Goal: Transaction & Acquisition: Obtain resource

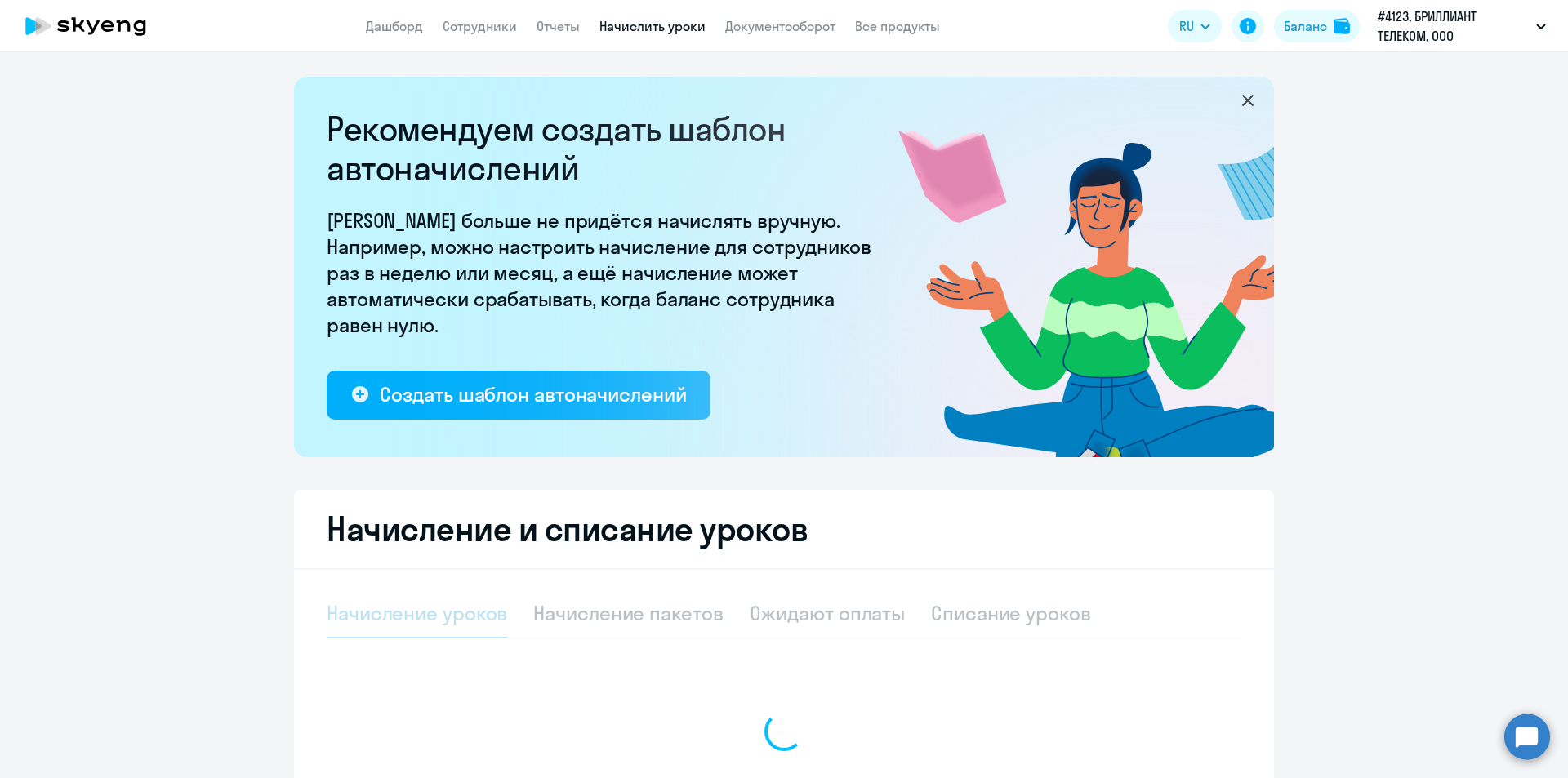
select select "10"
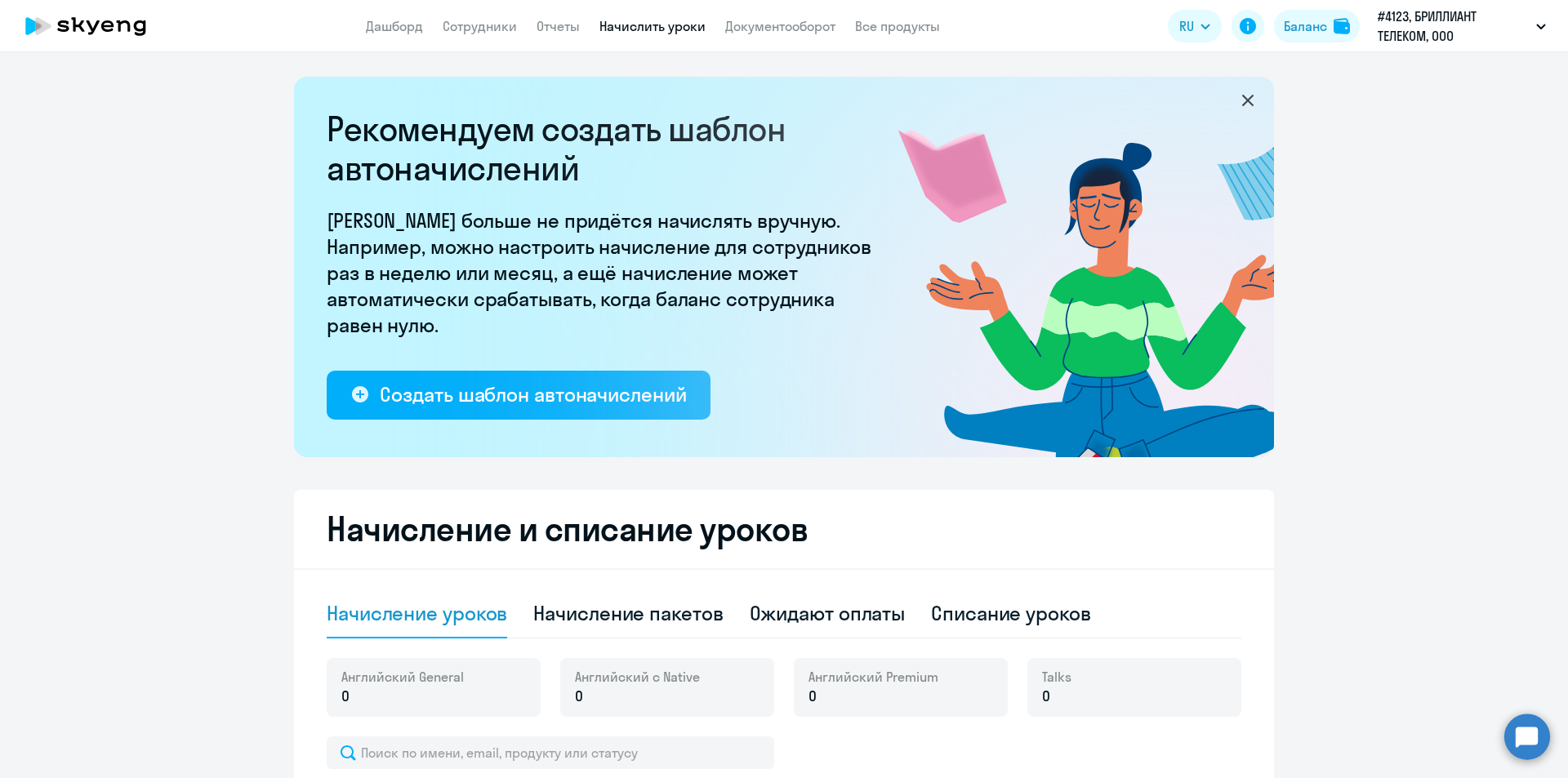
scroll to position [164, 0]
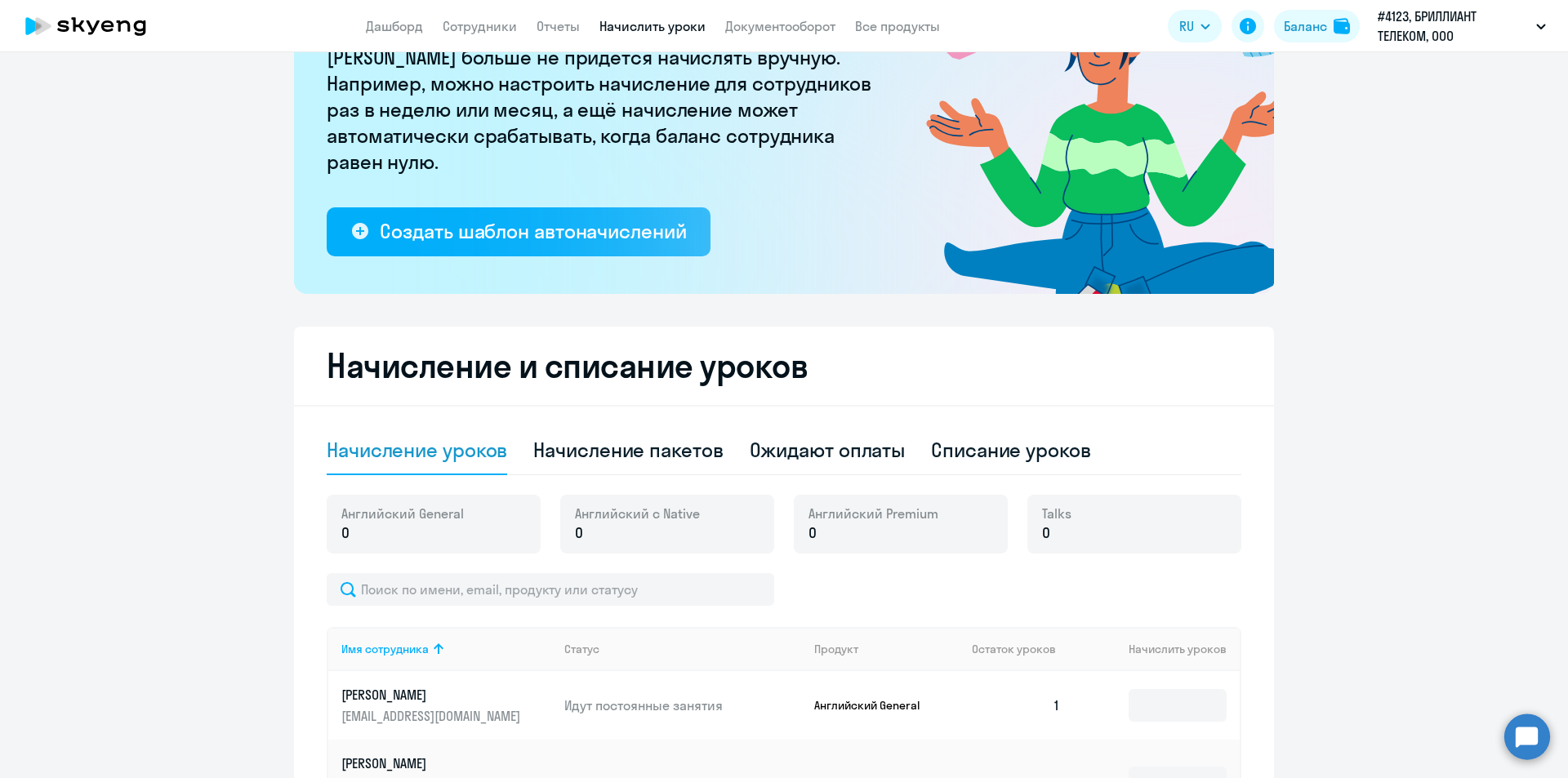
click at [1355, 618] on ng-component "Рекомендуем создать шаблон автоначислений Уроки больше не придётся начислять вр…" at bounding box center [784, 474] width 1568 height 1122
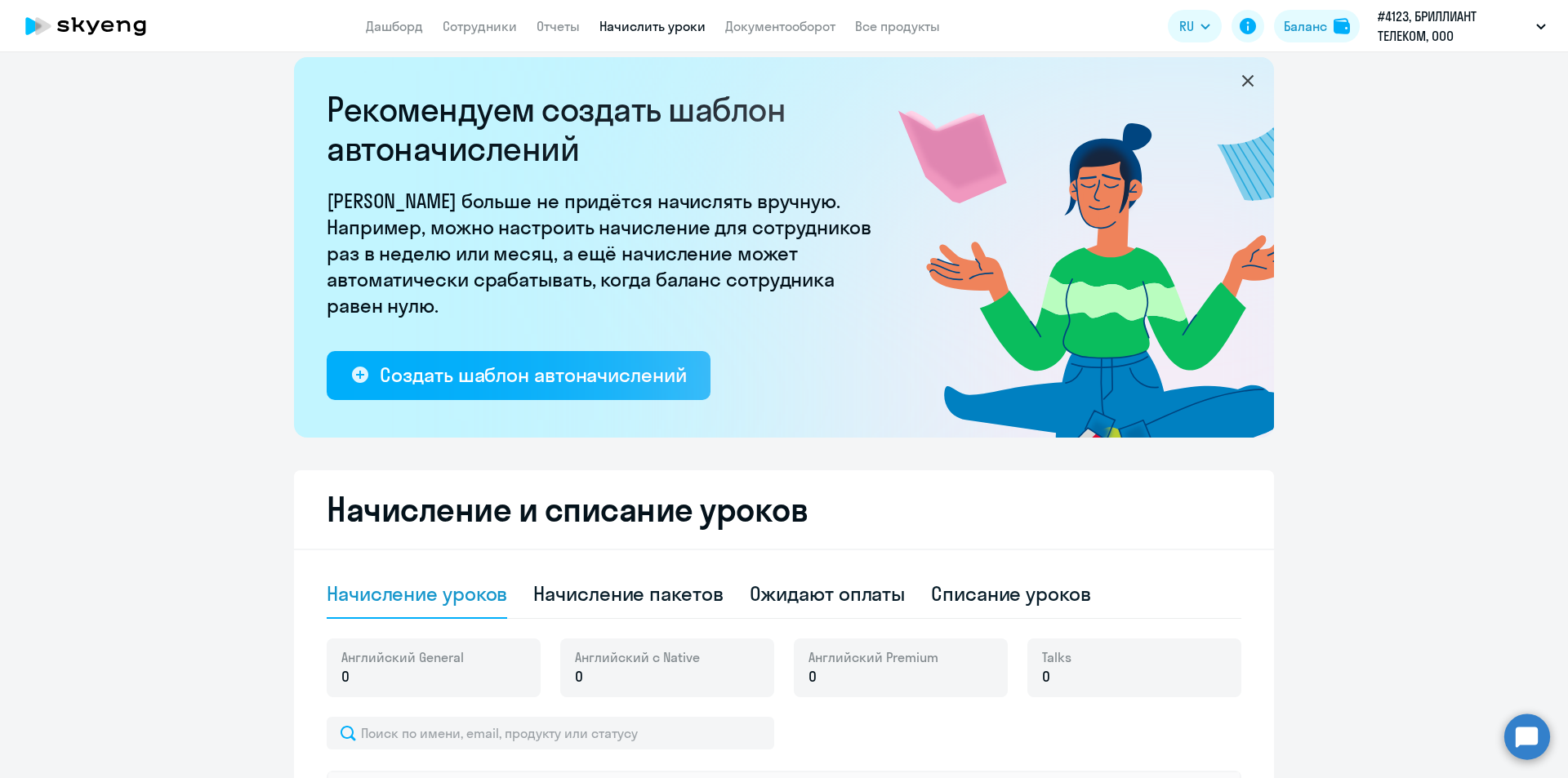
scroll to position [0, 0]
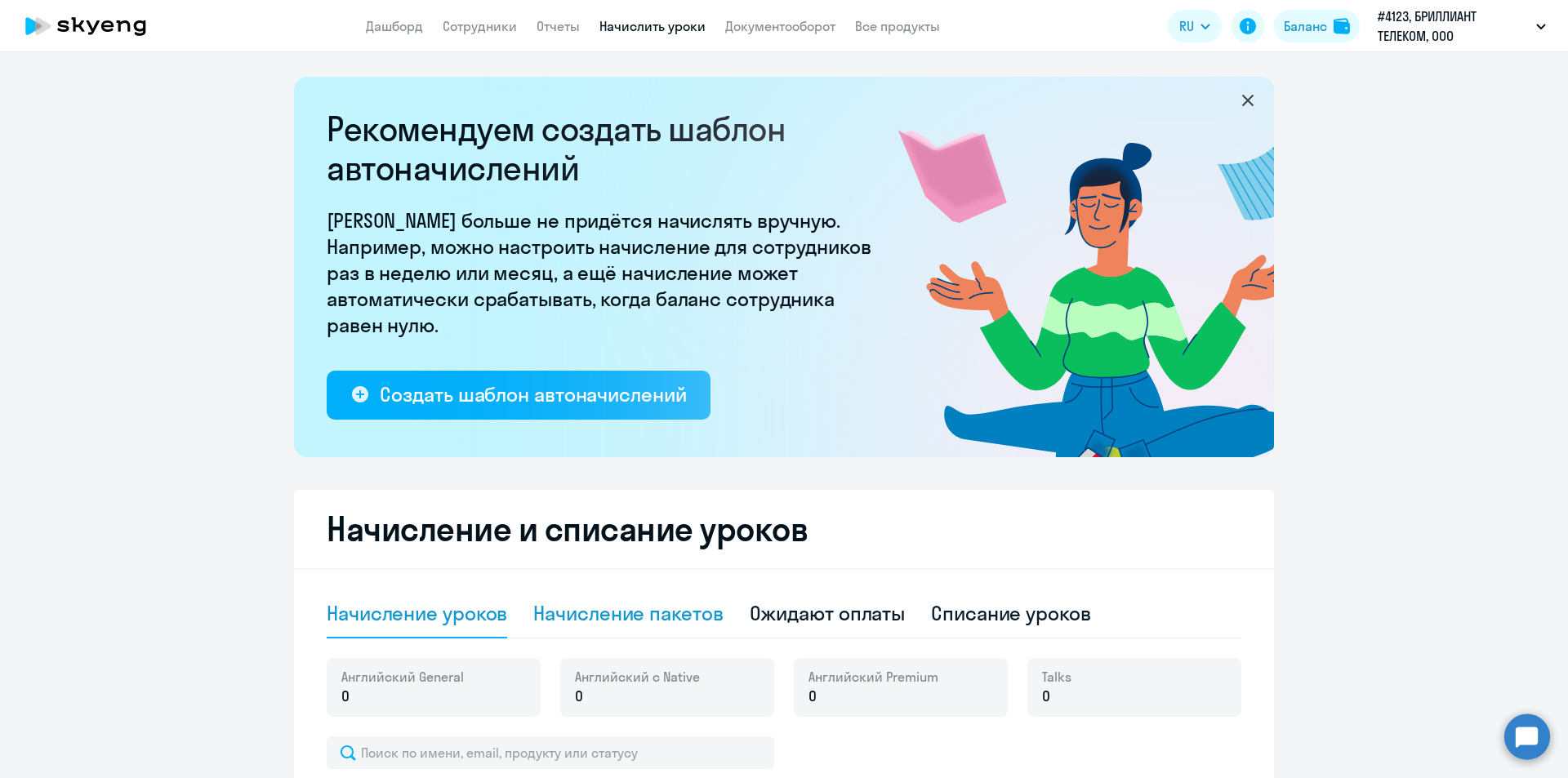
click at [674, 615] on div "Начисление пакетов" at bounding box center [628, 613] width 189 height 26
select select "10"
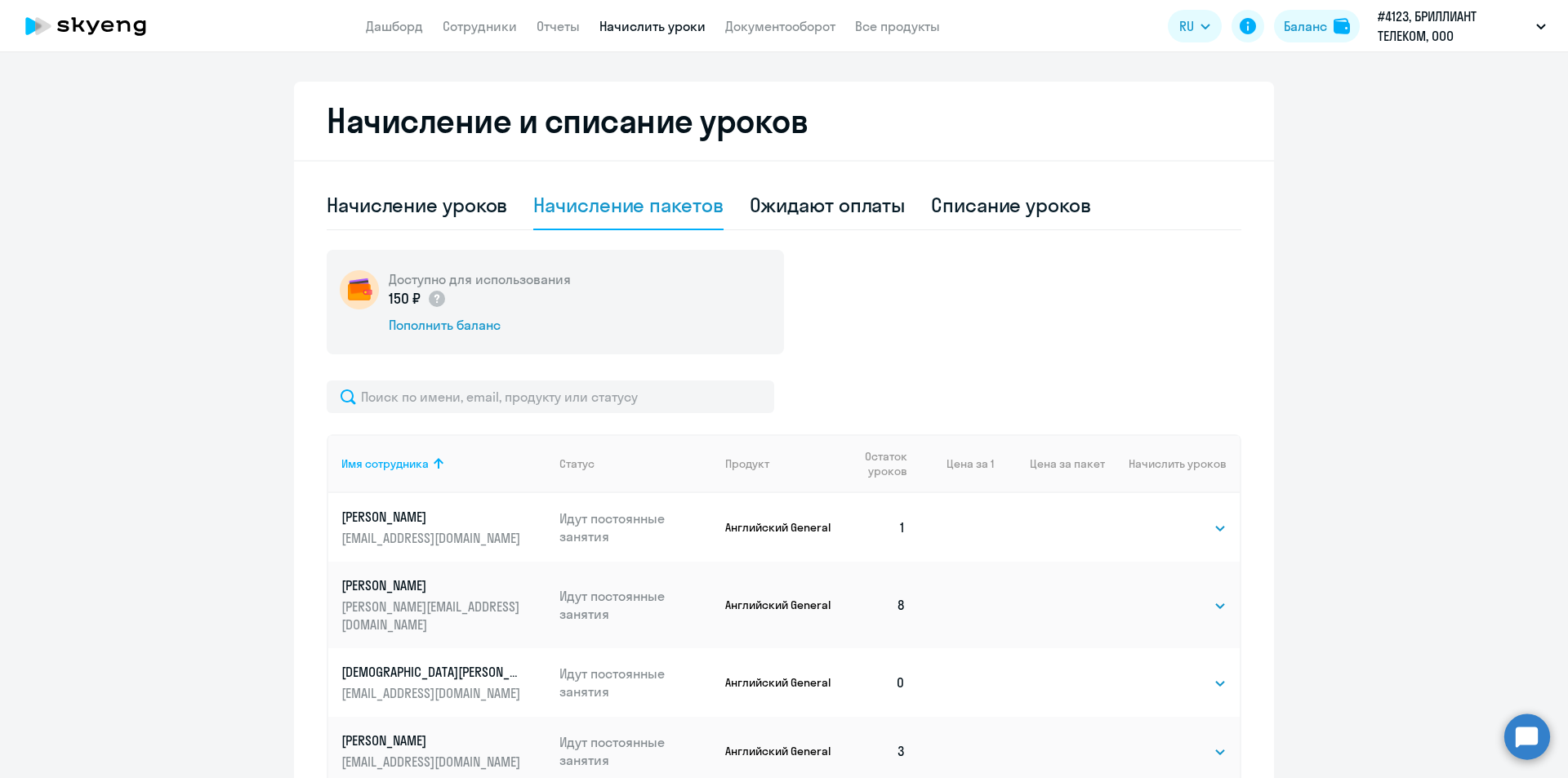
scroll to position [535, 0]
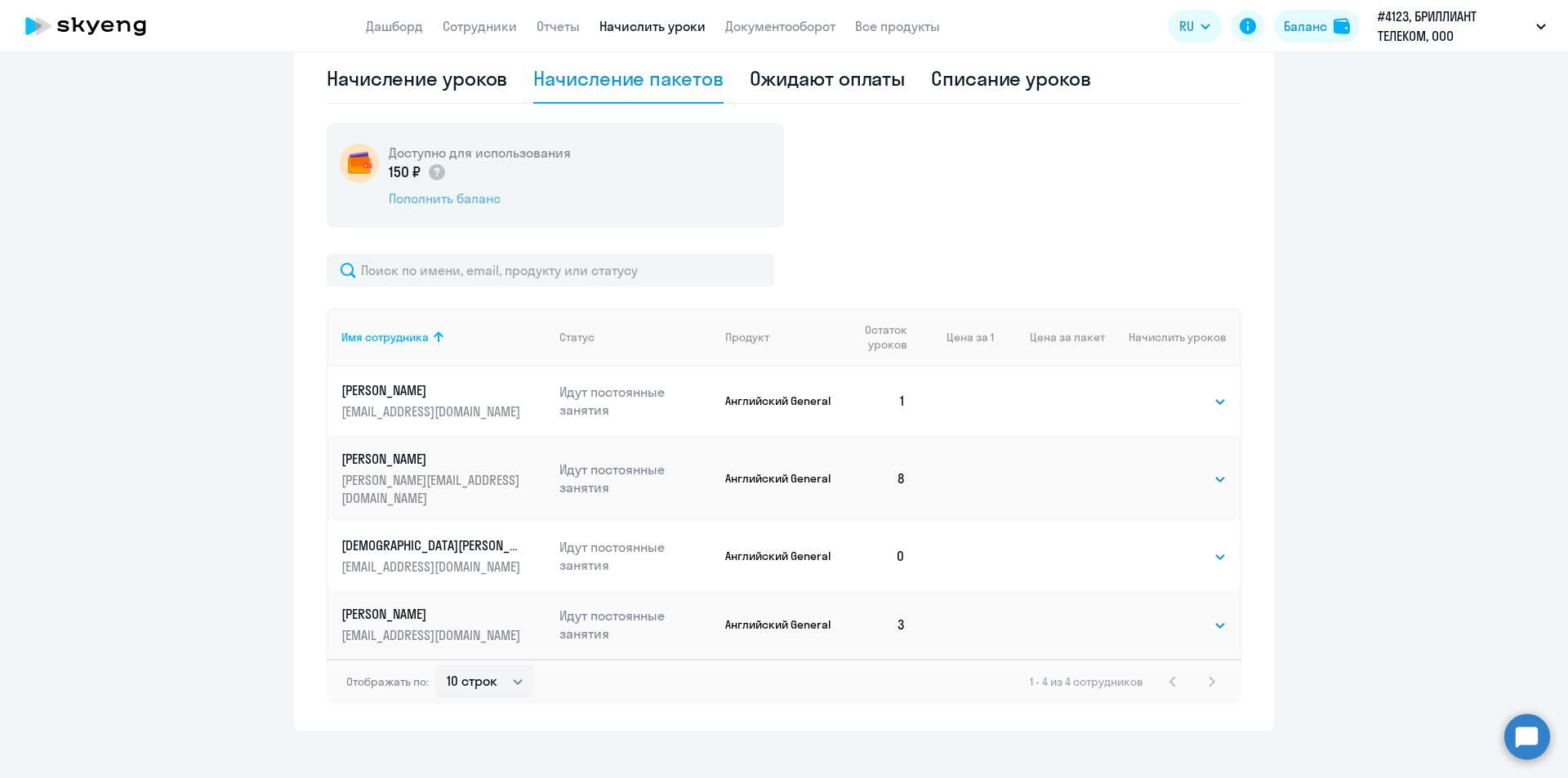
click at [468, 205] on div "Пополнить баланс" at bounding box center [480, 198] width 182 height 18
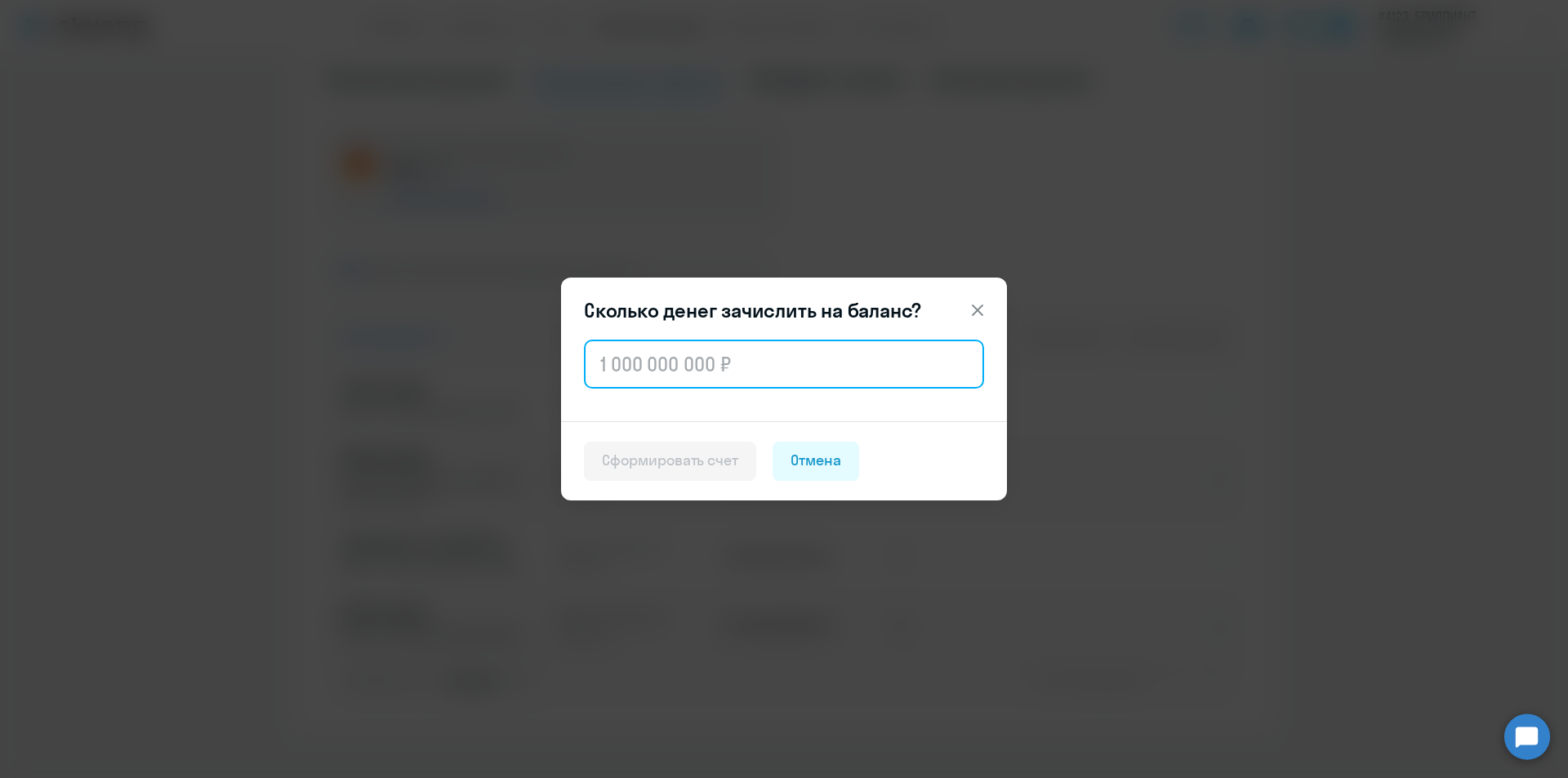
click at [688, 351] on input "text" at bounding box center [784, 364] width 400 height 49
type input "40 000"
click at [692, 372] on input "40 000" at bounding box center [784, 364] width 400 height 49
drag, startPoint x: 610, startPoint y: 376, endPoint x: 442, endPoint y: 369, distance: 168.1
click at [442, 369] on div "Сколько денег зачислить на баланс? 40 000 Сформировать счет Отмена" at bounding box center [784, 389] width 791 height 457
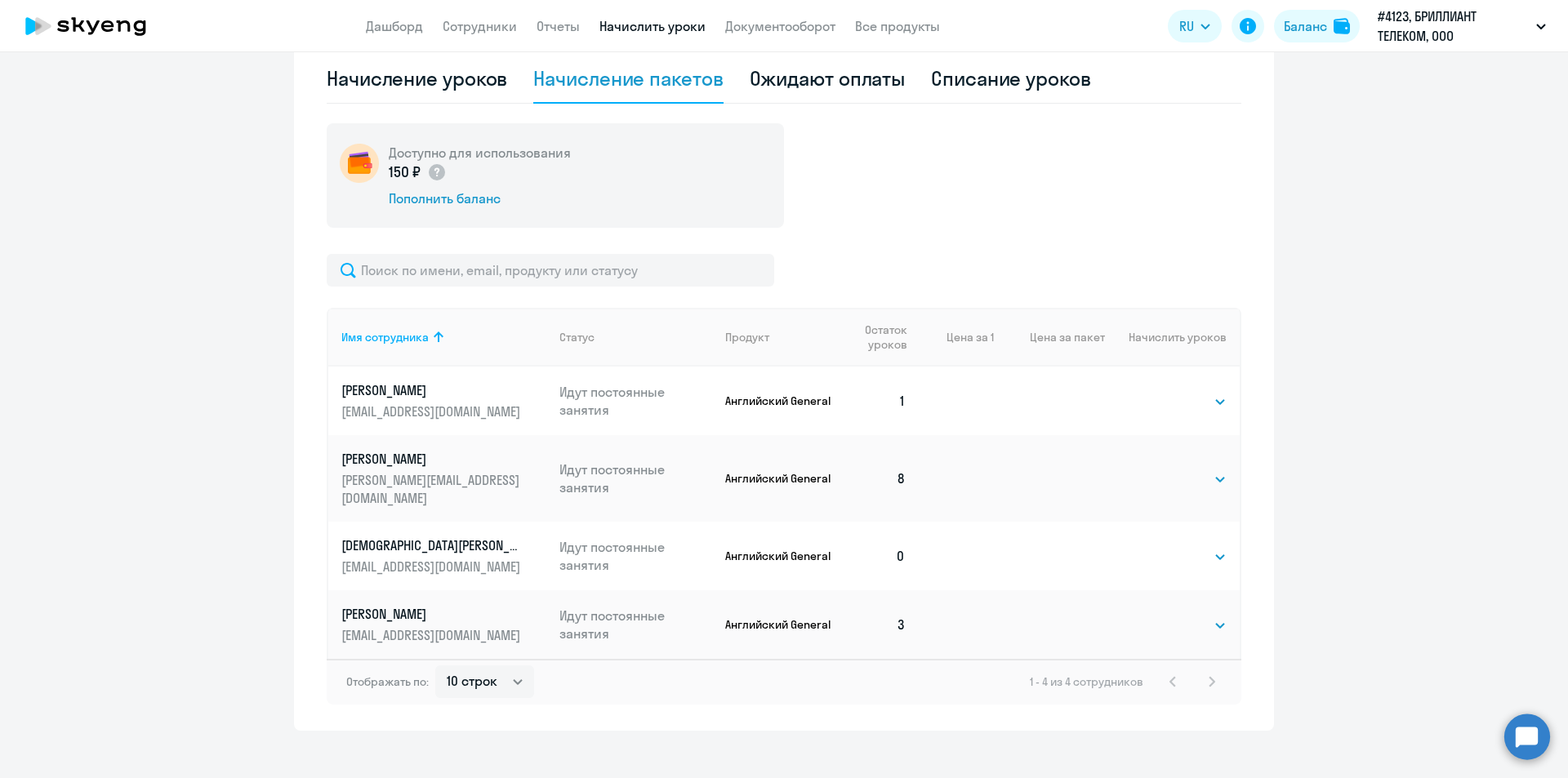
click at [425, 209] on div "Доступно для использования 150 ₽ Пополнить баланс" at bounding box center [555, 175] width 457 height 104
click at [425, 198] on div "Пополнить баланс" at bounding box center [480, 198] width 182 height 18
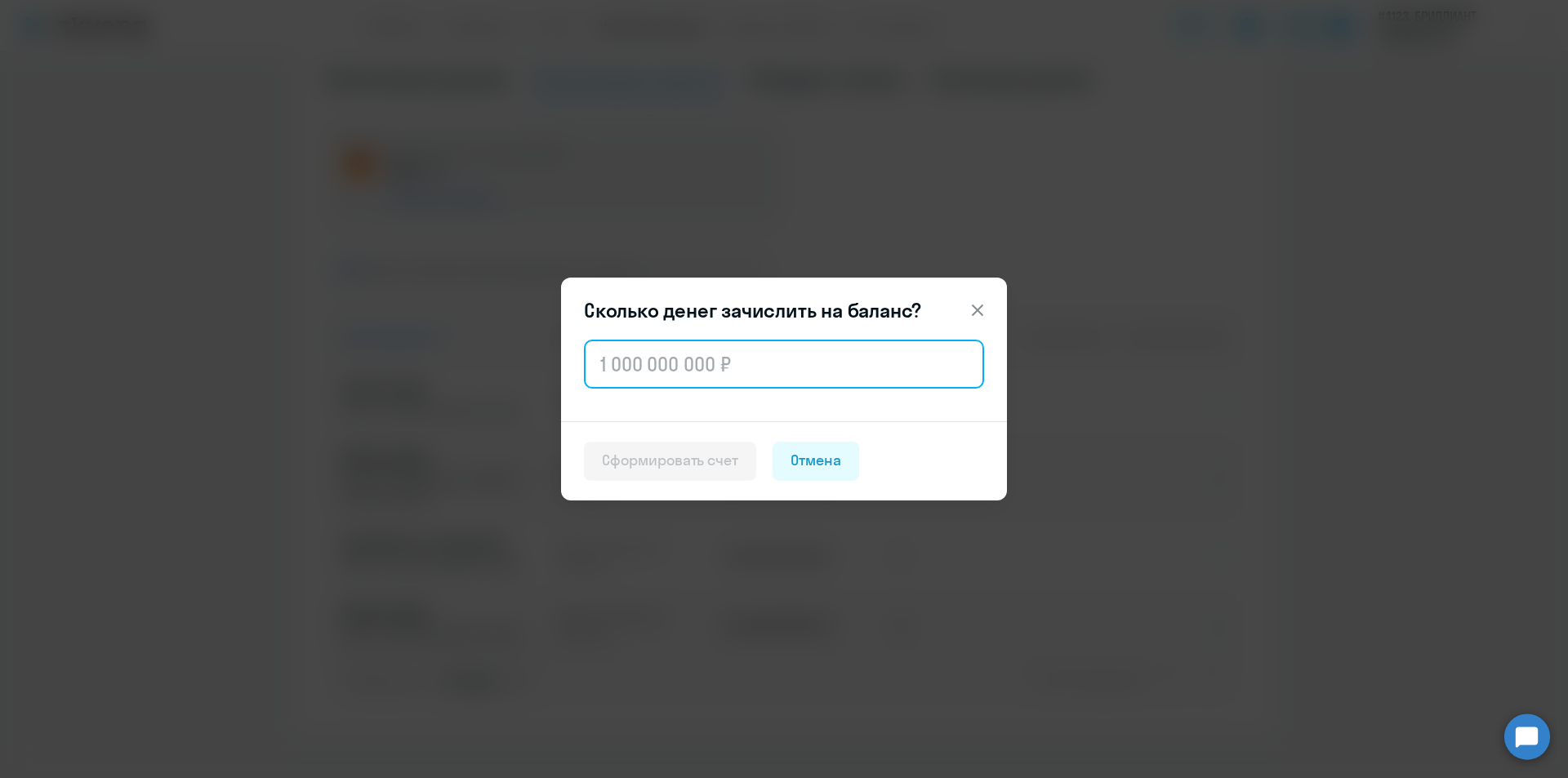
click at [661, 363] on input "text" at bounding box center [784, 364] width 400 height 49
type input "50 000"
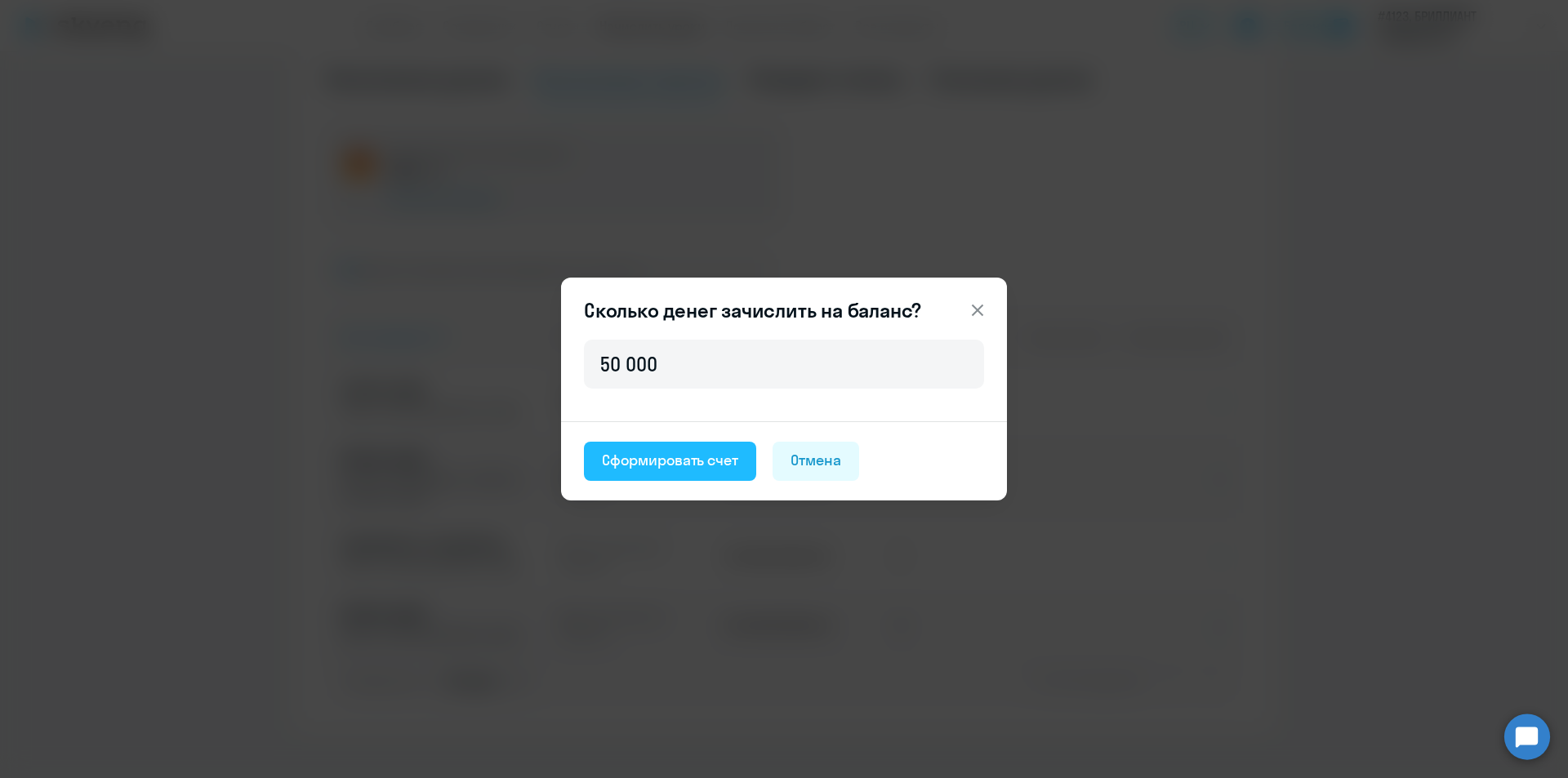
click at [688, 465] on div "Сформировать счет" at bounding box center [670, 461] width 136 height 21
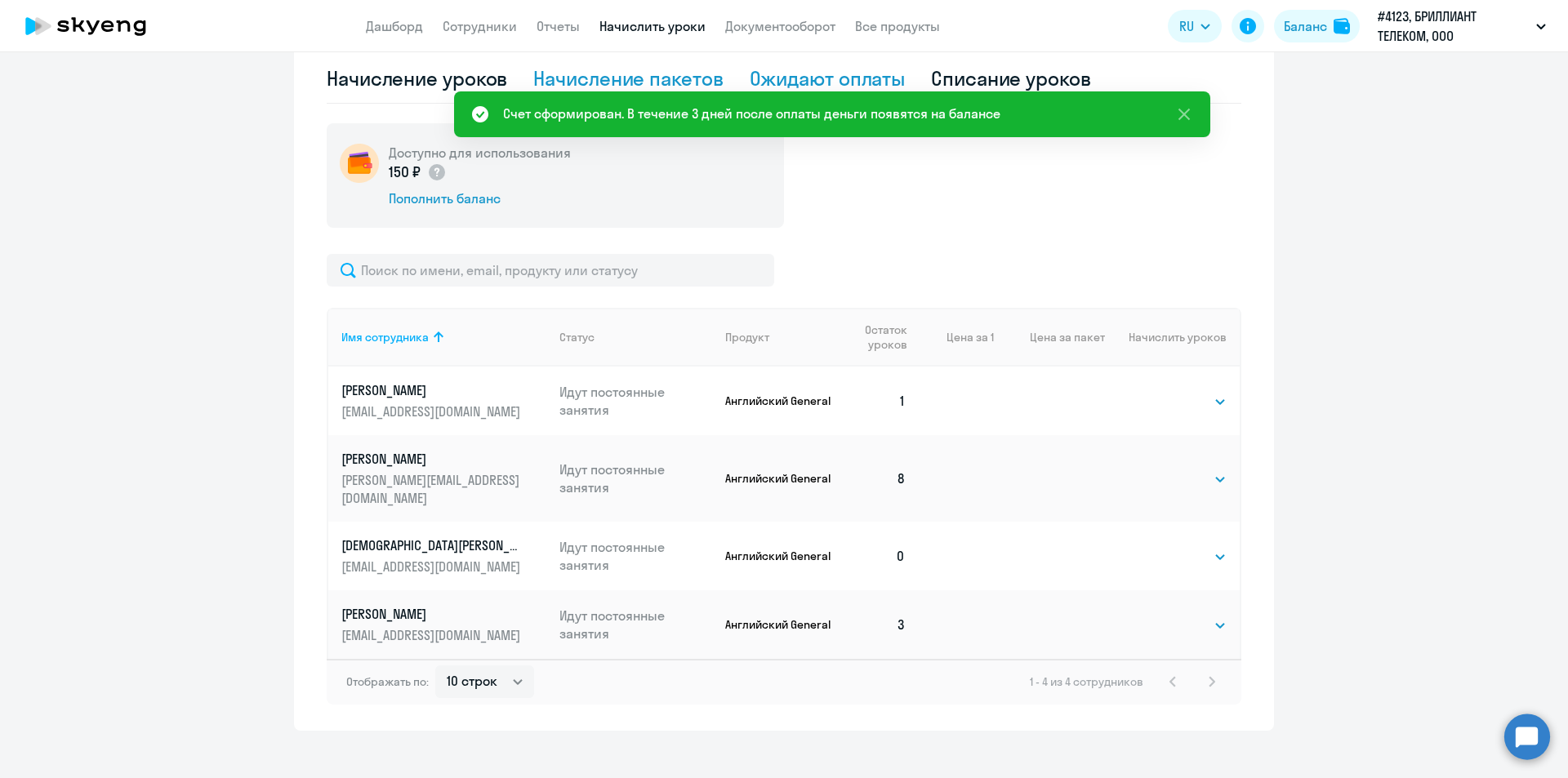
click at [820, 81] on div "Ожидают оплаты" at bounding box center [828, 79] width 156 height 26
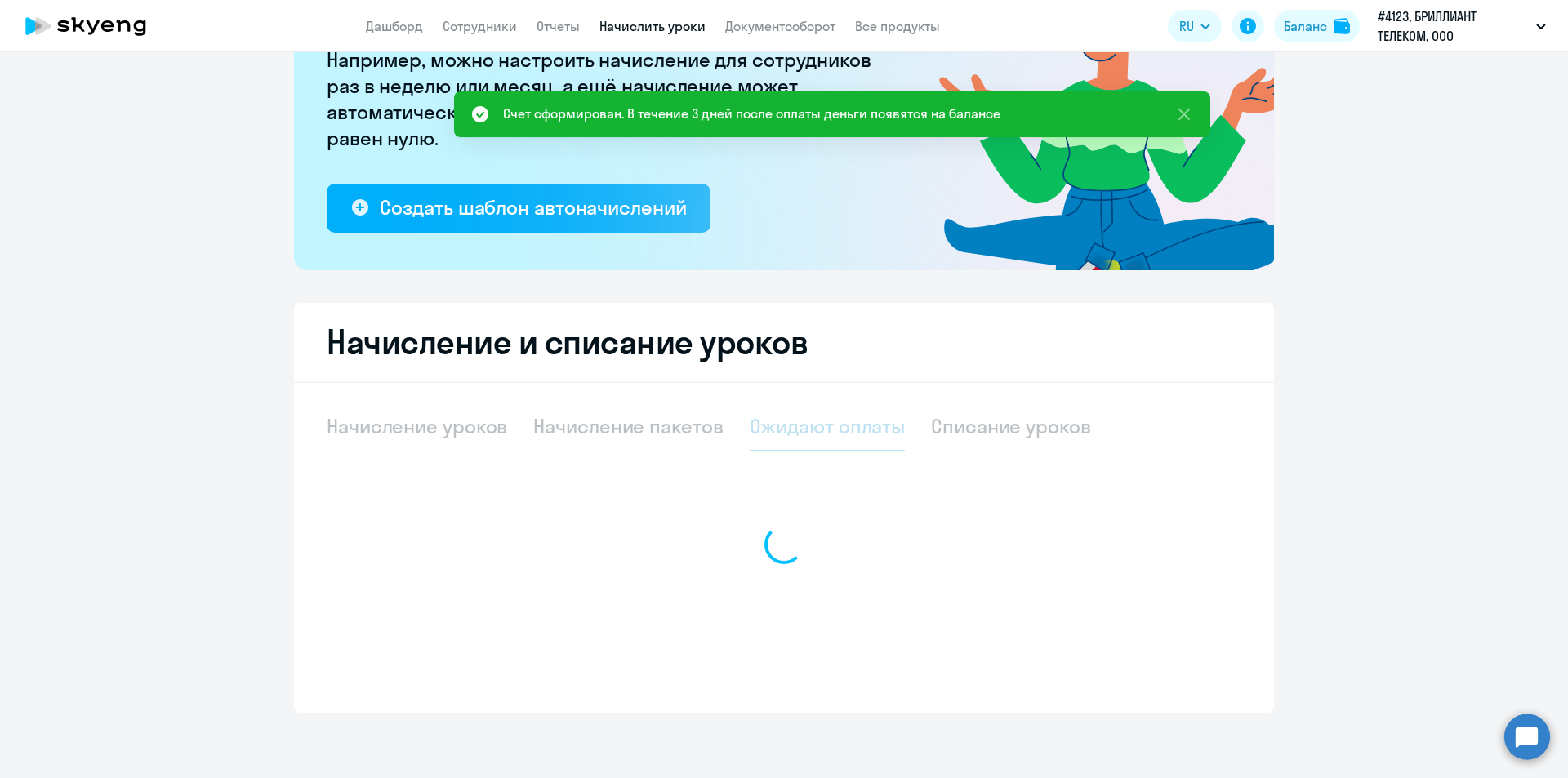
scroll to position [187, 0]
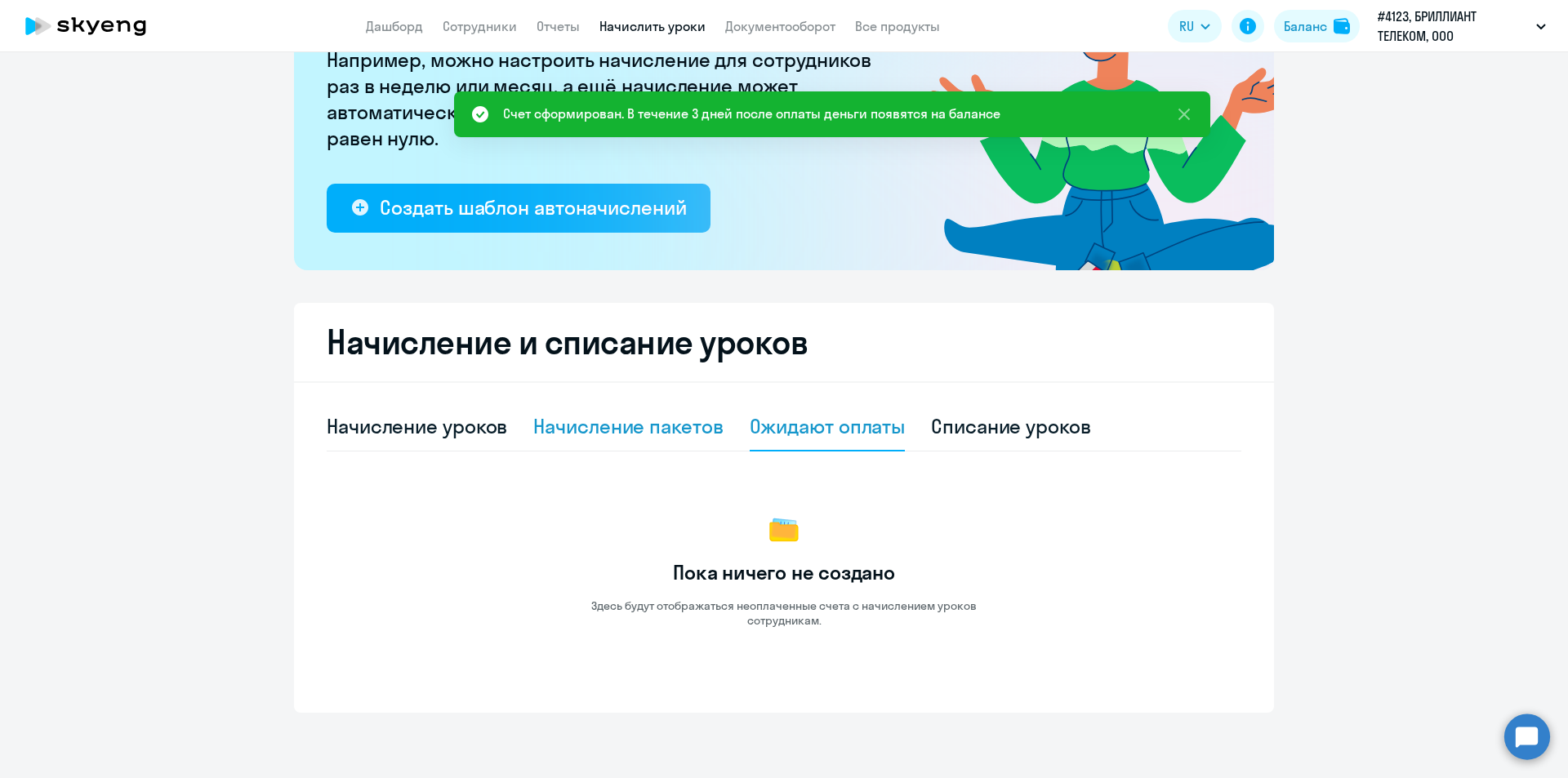
click at [639, 438] on div "Начисление пакетов" at bounding box center [628, 427] width 189 height 26
select select "10"
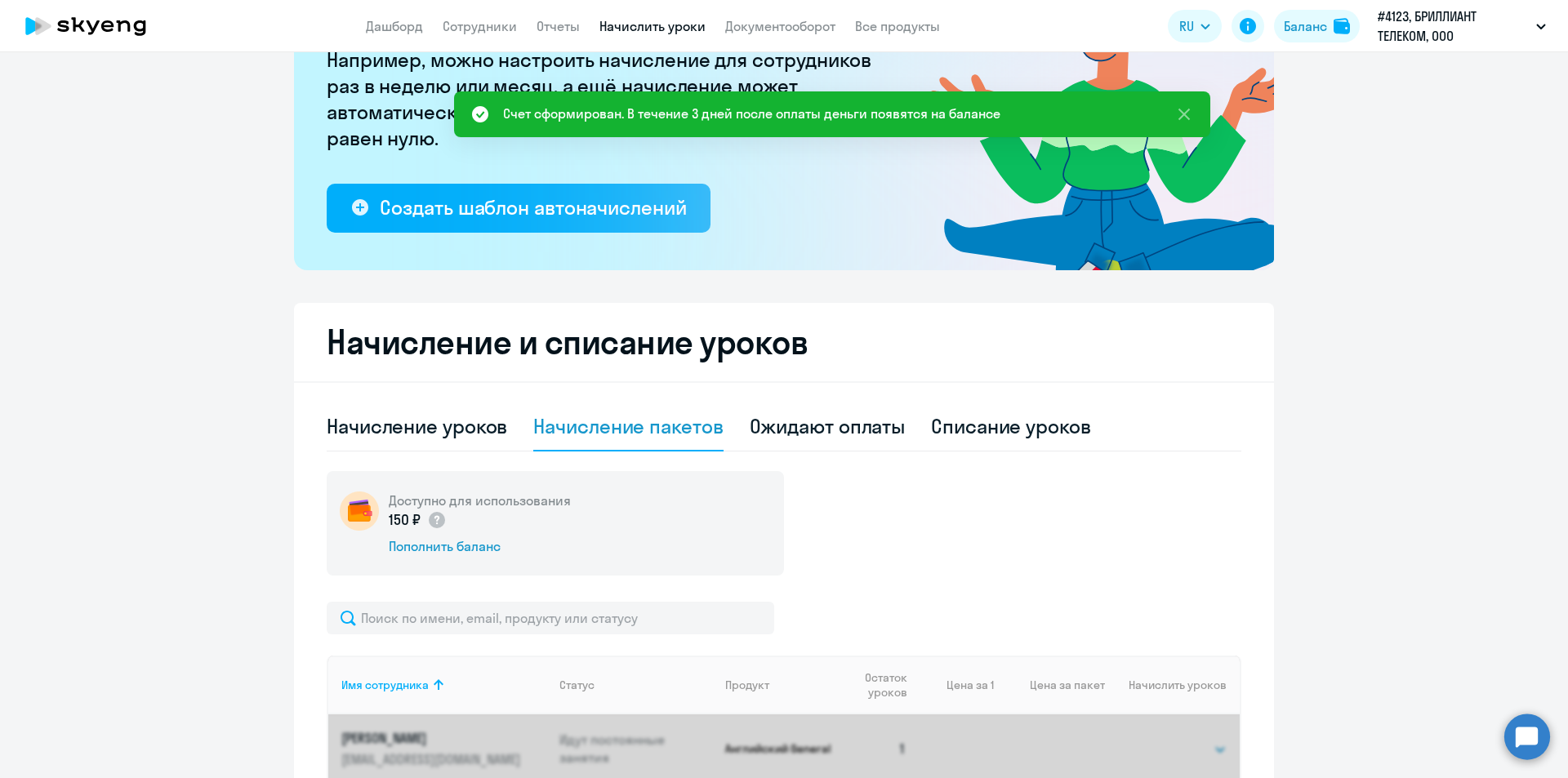
scroll to position [535, 0]
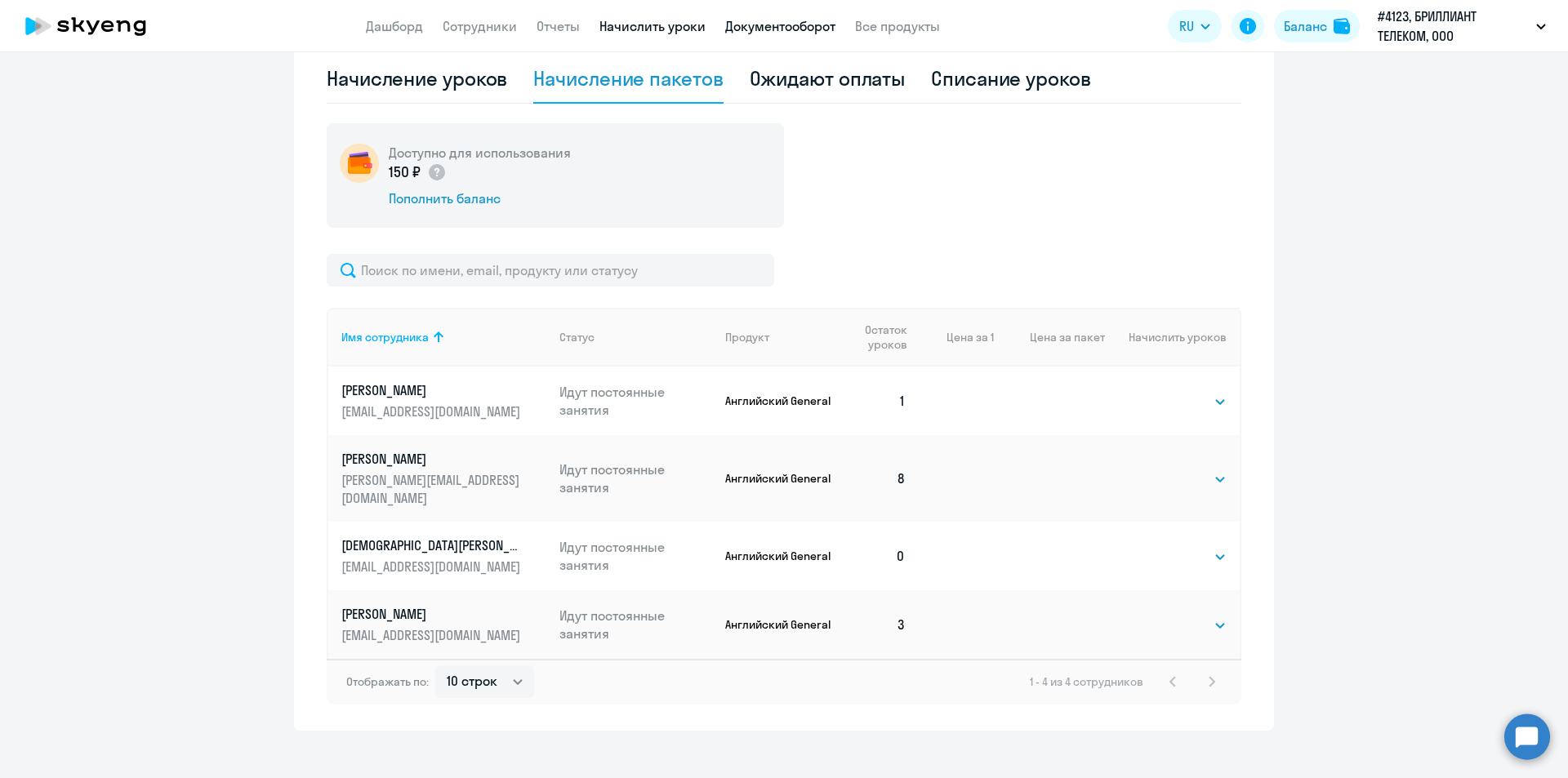
click at [773, 22] on link "Документооборот" at bounding box center [780, 26] width 110 height 17
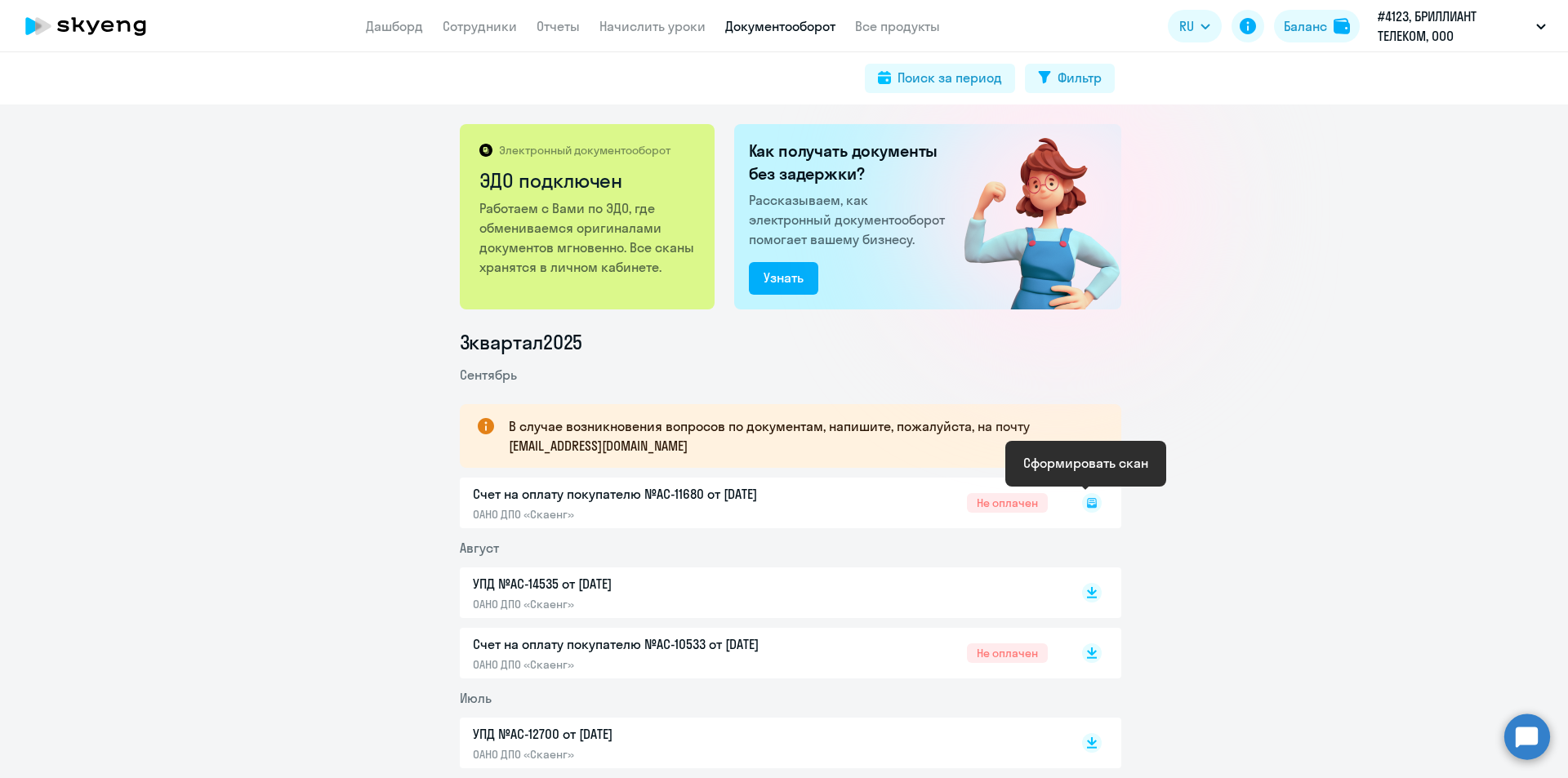
click at [1082, 502] on rect at bounding box center [1092, 503] width 20 height 20
click at [562, 20] on link "Отчеты" at bounding box center [558, 26] width 43 height 17
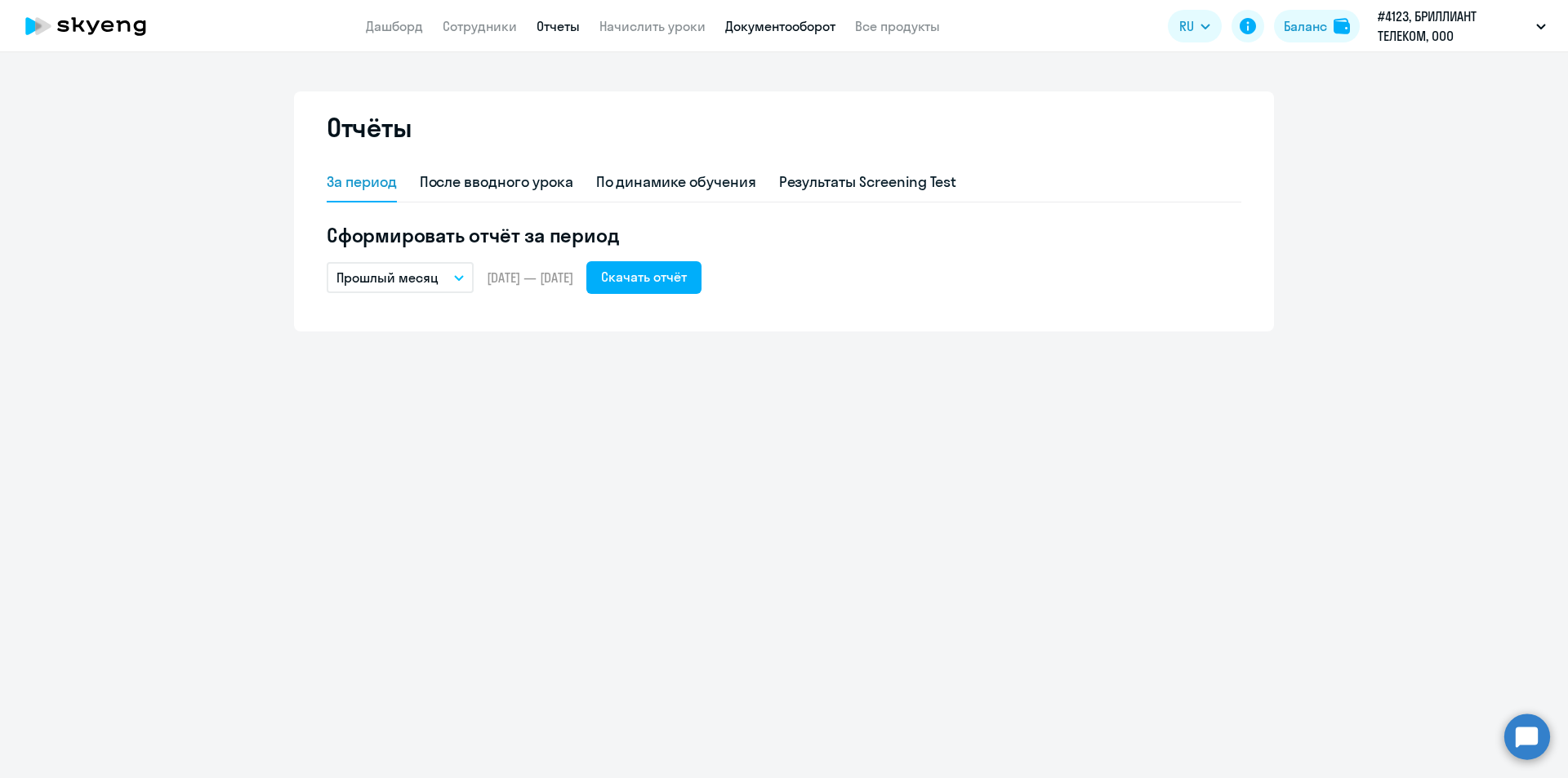
click at [748, 32] on link "Документооборот" at bounding box center [780, 26] width 110 height 17
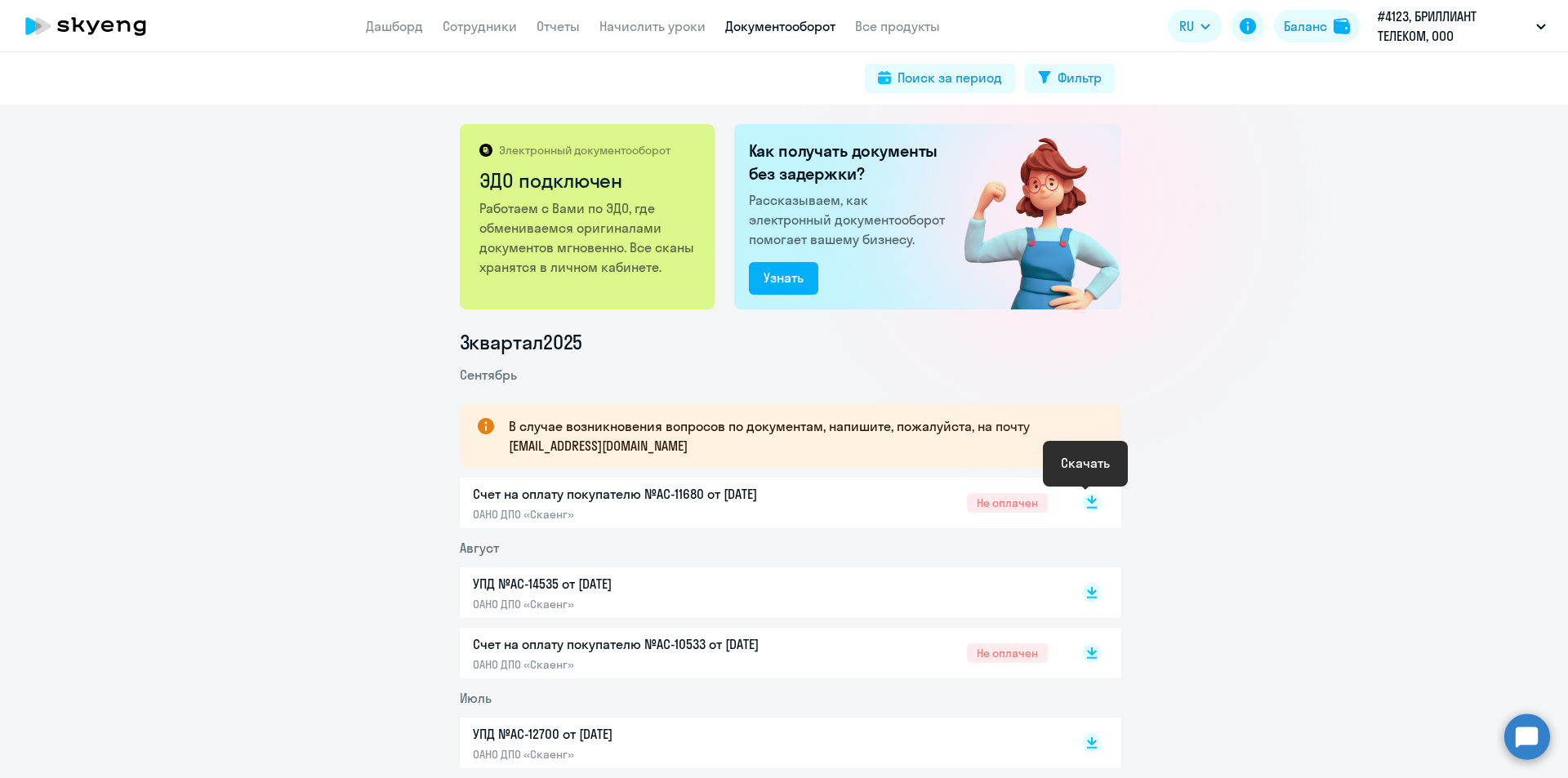
click at [1083, 505] on rect at bounding box center [1092, 503] width 20 height 20
click at [1096, 459] on div "В случае возникновения вопросов по документам, напишите, пожалуйста, на почту […" at bounding box center [791, 436] width 662 height 64
